Goal: Task Accomplishment & Management: Complete application form

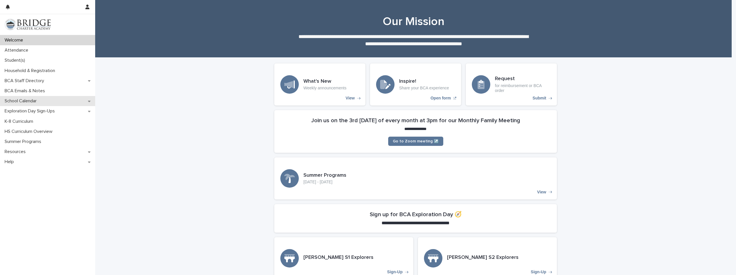
click at [34, 97] on div "School Calendar" at bounding box center [47, 101] width 95 height 10
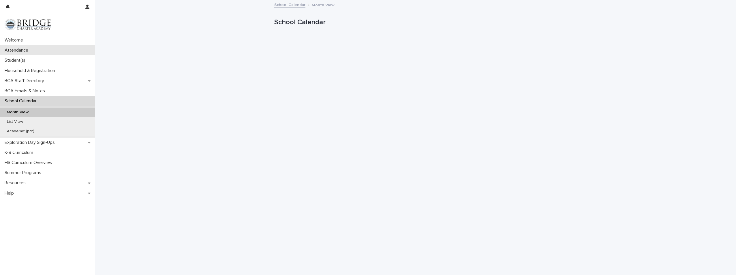
click at [15, 50] on p "Attendance" at bounding box center [17, 50] width 31 height 5
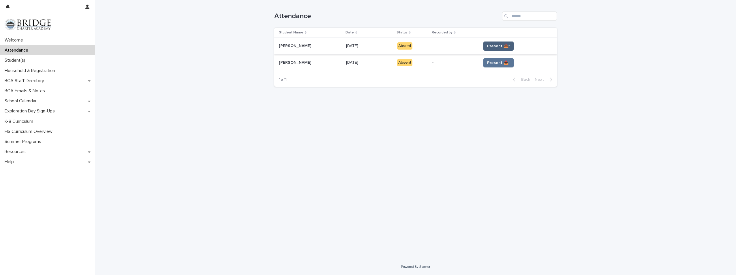
click at [490, 46] on span "Present 📥*" at bounding box center [498, 46] width 23 height 6
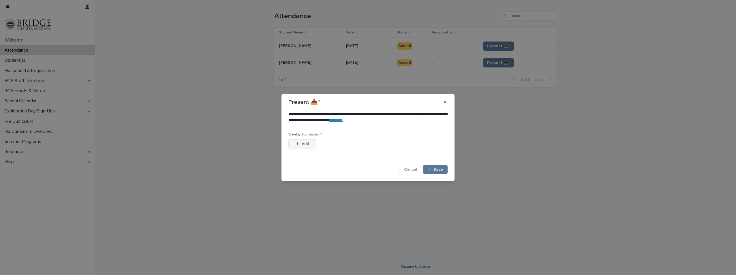
click at [304, 142] on span "Add" at bounding box center [305, 144] width 7 height 4
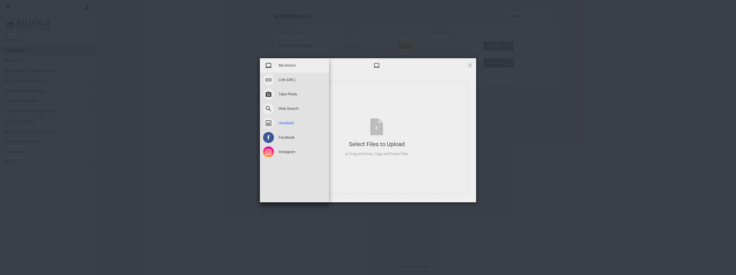
click at [293, 121] on span "Unsplash" at bounding box center [286, 123] width 15 height 5
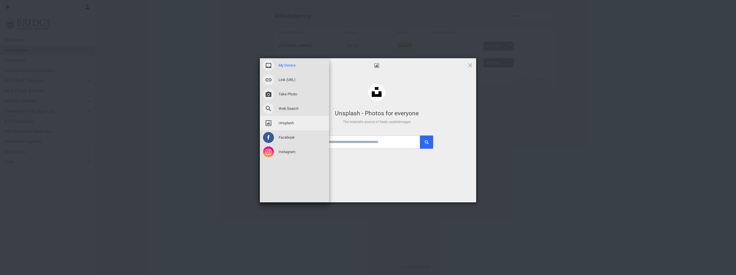
click at [290, 67] on span "My Device" at bounding box center [287, 65] width 17 height 5
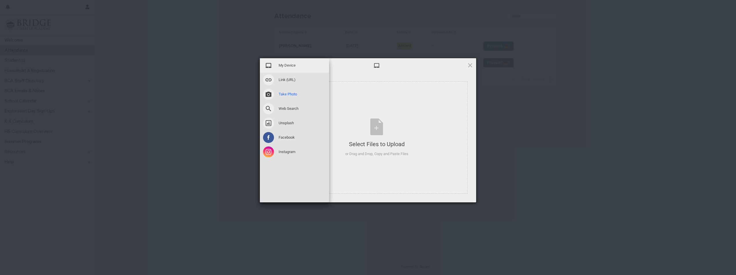
click at [288, 91] on div "Take Photo" at bounding box center [294, 94] width 69 height 14
click at [286, 67] on span "My Device" at bounding box center [287, 65] width 17 height 5
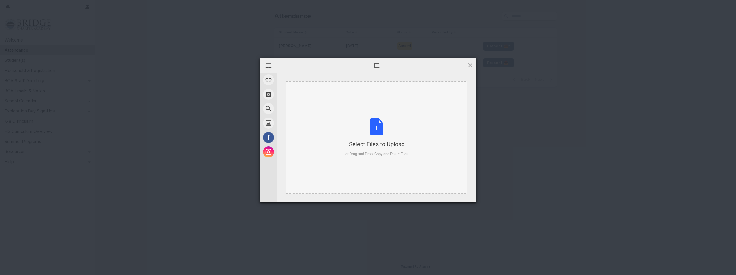
click at [374, 131] on div "Select Files to Upload or Drag and Drop, Copy and Paste Files" at bounding box center [376, 138] width 63 height 38
click at [379, 130] on div "Select Files to Upload or Drag and Drop, Copy and Paste Files" at bounding box center [376, 138] width 63 height 38
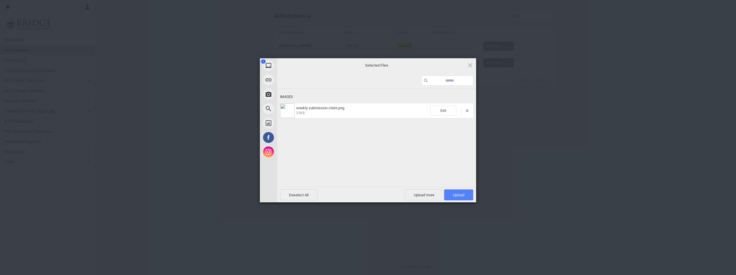
click at [450, 193] on span "Upload 1" at bounding box center [458, 194] width 29 height 11
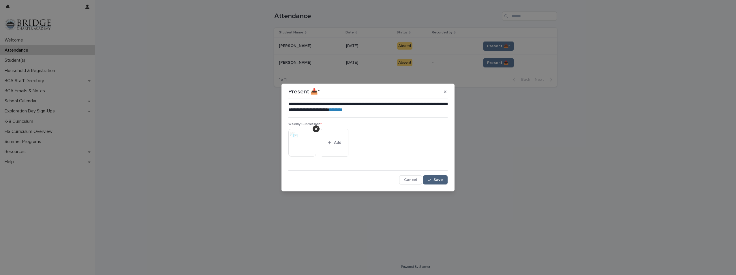
click at [439, 180] on span "Save" at bounding box center [438, 180] width 10 height 4
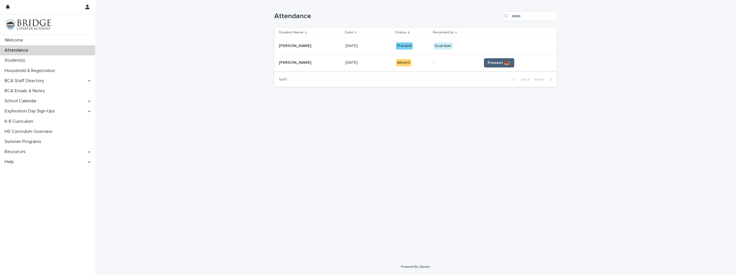
click at [488, 63] on span "Present 📥*" at bounding box center [499, 63] width 23 height 6
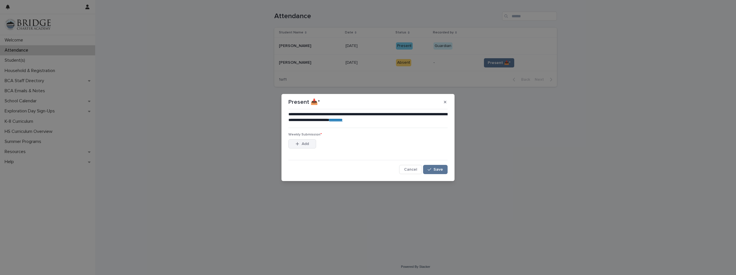
click at [298, 147] on button "Add" at bounding box center [302, 143] width 28 height 9
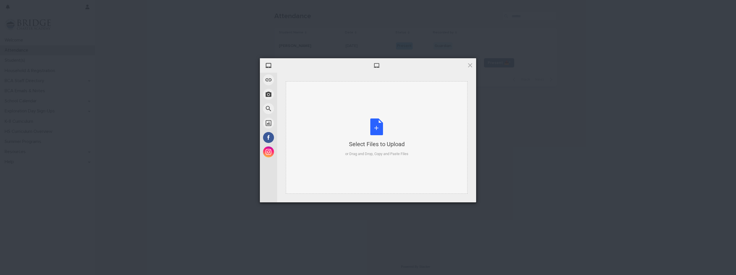
click at [373, 124] on div "Select Files to Upload or Drag and Drop, Copy and Paste Files" at bounding box center [376, 138] width 63 height 38
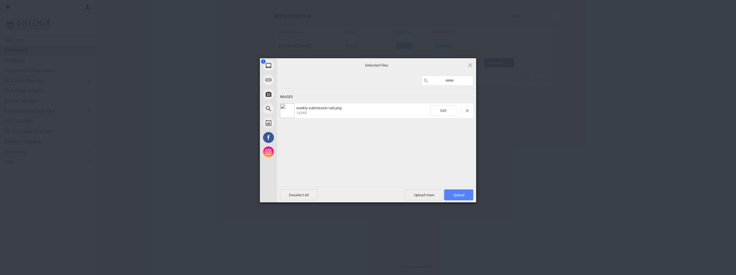
click at [460, 193] on span "Upload 1" at bounding box center [458, 195] width 11 height 4
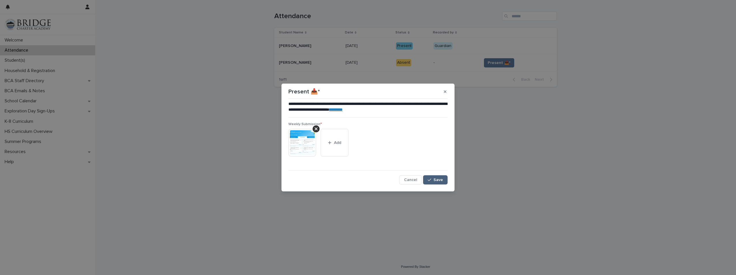
click at [431, 179] on icon "button" at bounding box center [429, 180] width 3 height 4
